Goal: Information Seeking & Learning: Learn about a topic

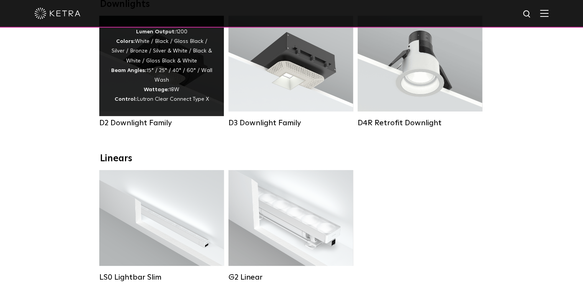
click at [174, 93] on div "Lumen Output: 1200 Colors: White / Black / Gloss Black / Silver / Bronze / Silv…" at bounding box center [162, 65] width 102 height 77
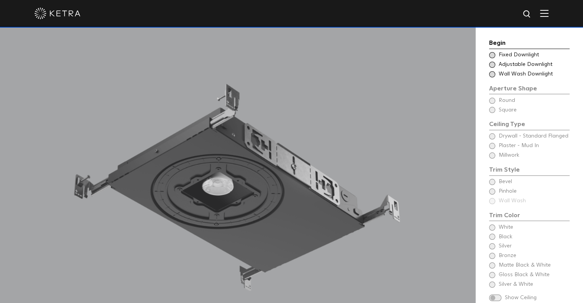
scroll to position [613, 0]
